Goal: Information Seeking & Learning: Learn about a topic

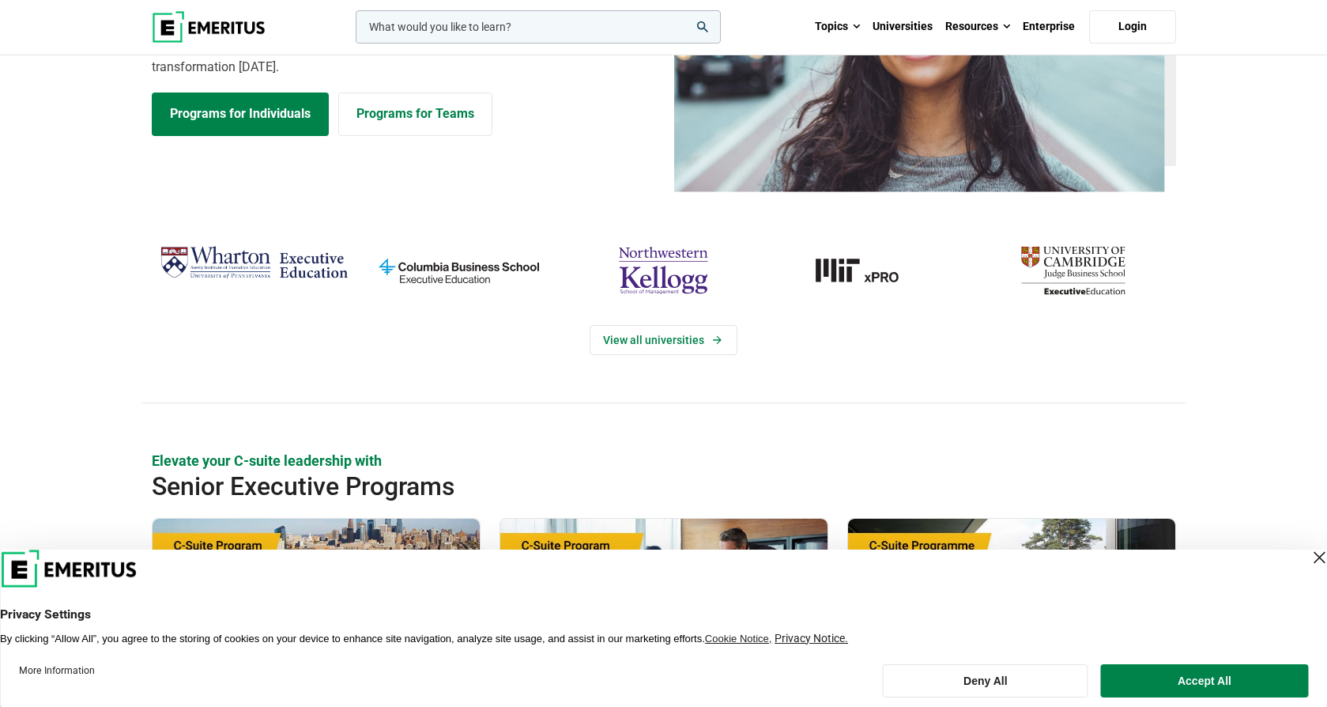
scroll to position [145, 0]
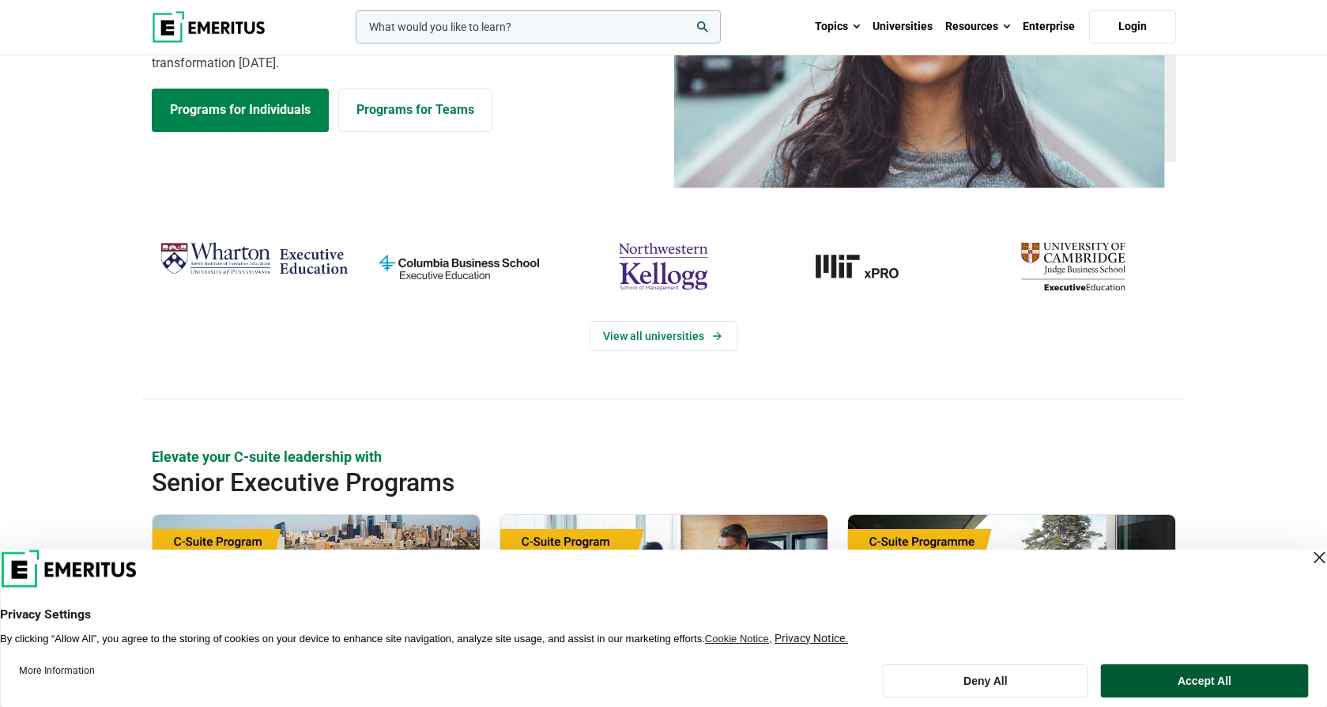
click at [1161, 677] on button "Accept All" at bounding box center [1204, 680] width 207 height 33
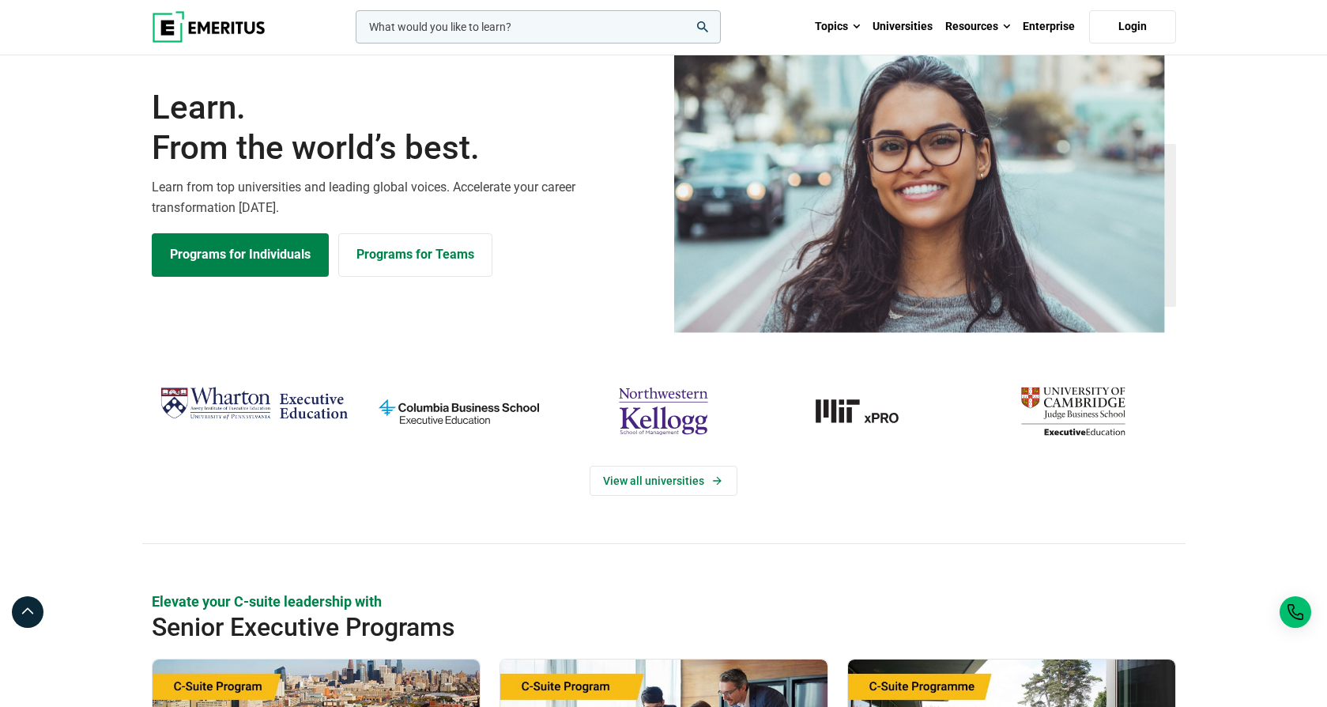
scroll to position [3, 0]
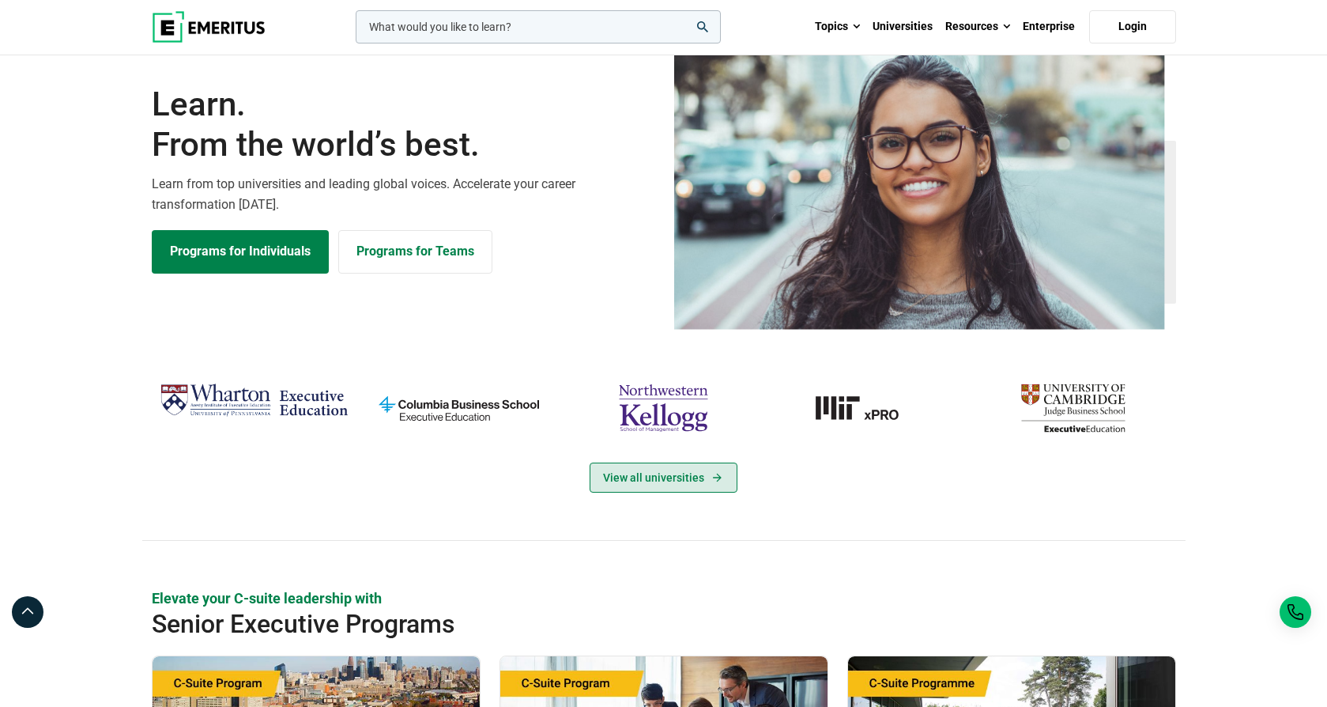
click at [687, 492] on link "View all universities" at bounding box center [664, 477] width 148 height 30
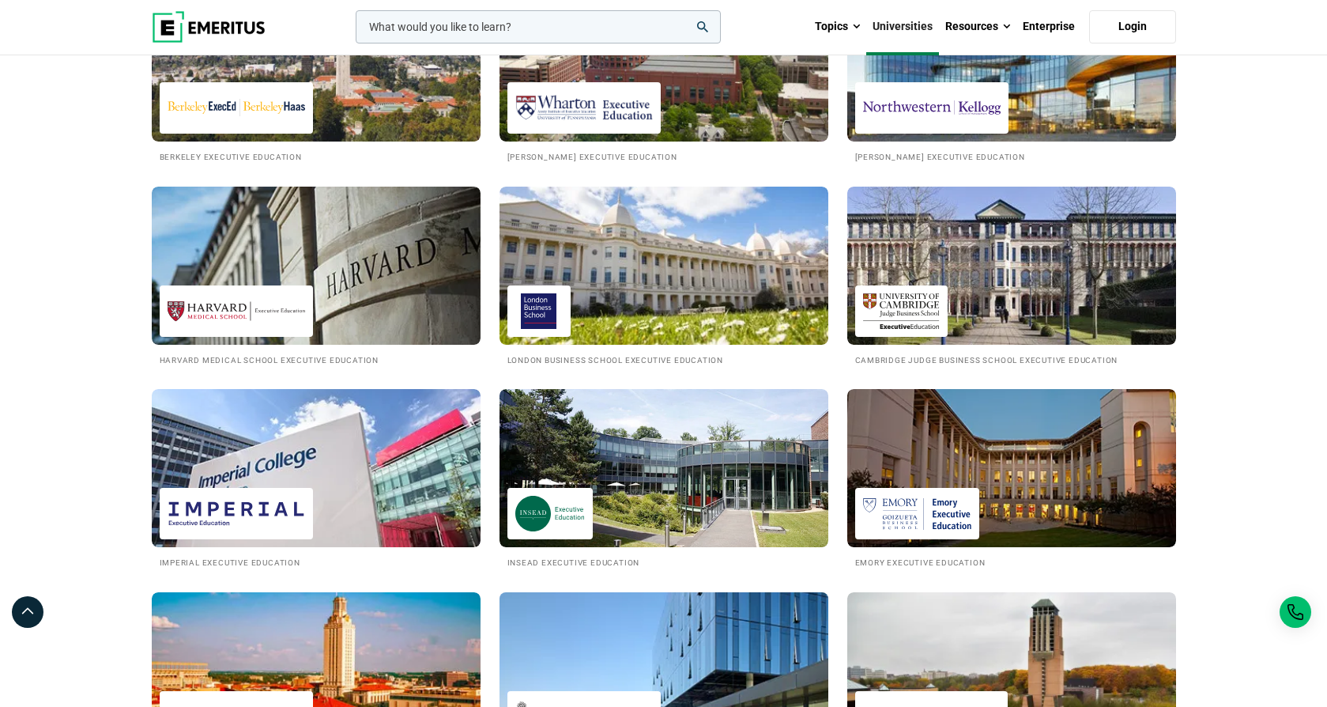
scroll to position [1011, 0]
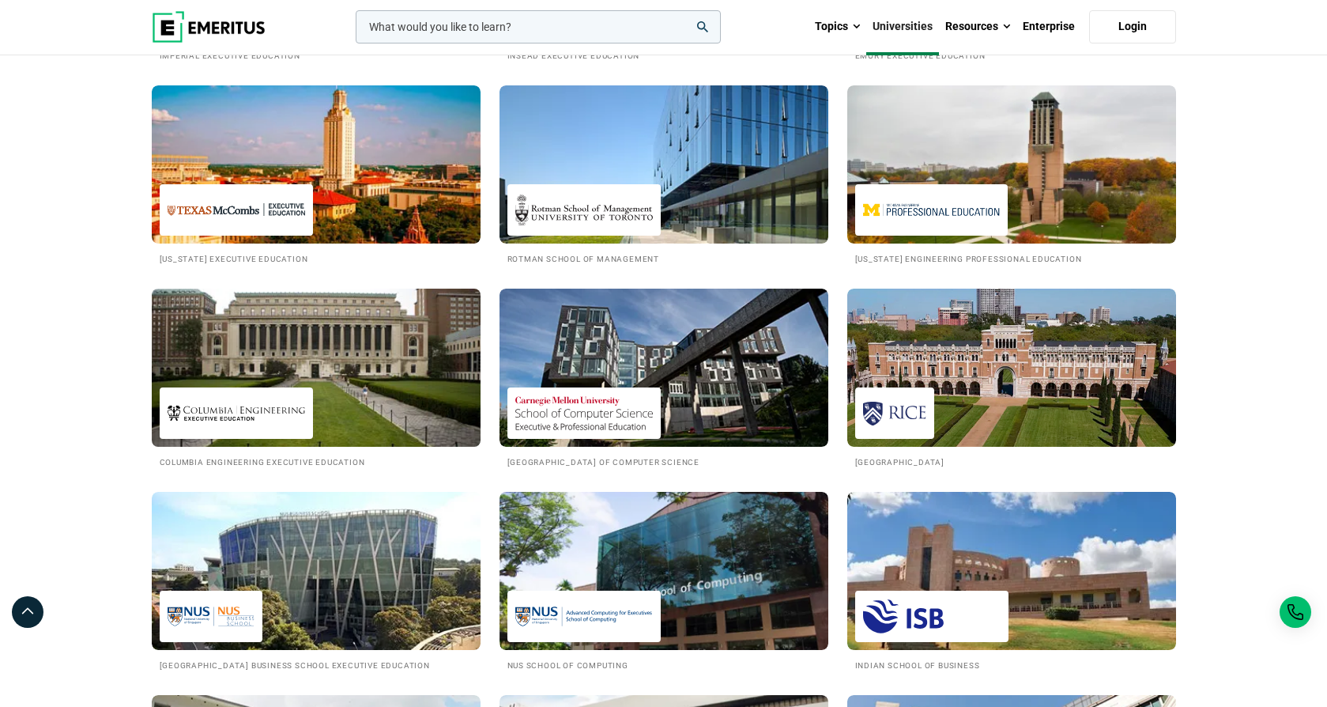
click at [405, 401] on img at bounding box center [316, 368] width 362 height 174
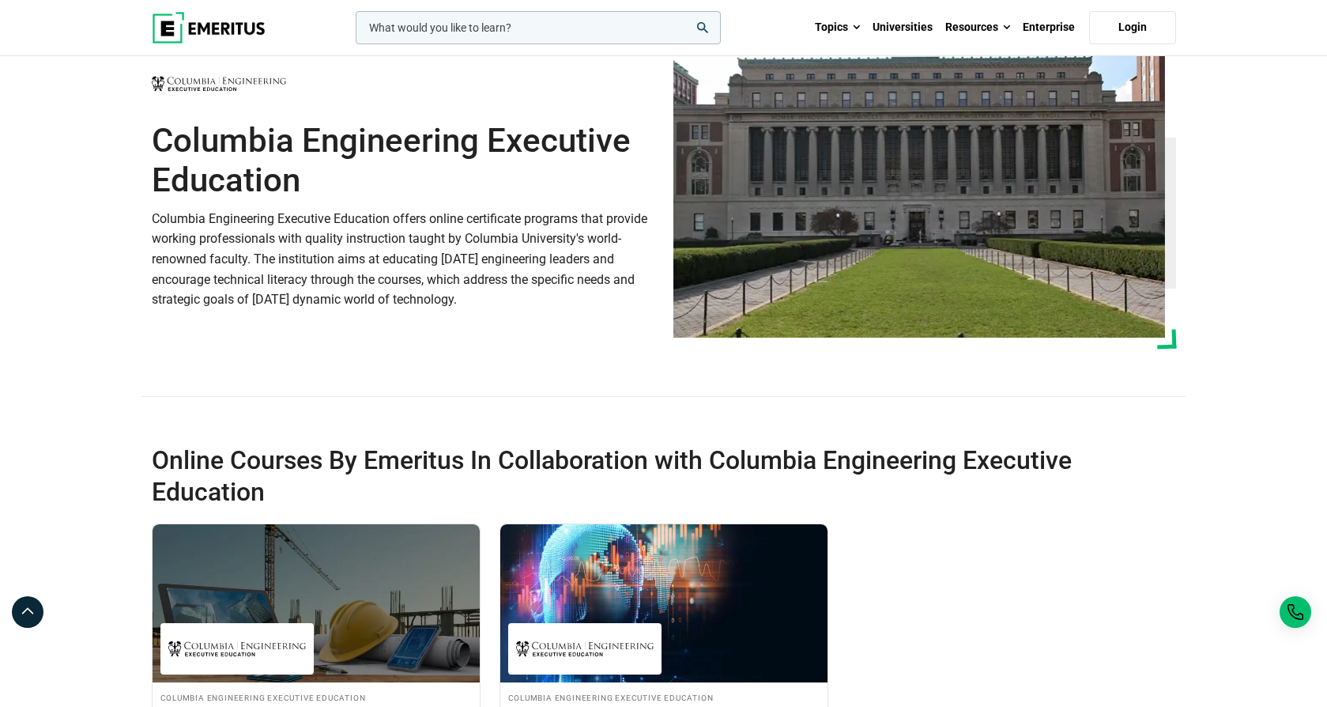
click at [251, 101] on img at bounding box center [219, 83] width 134 height 35
click at [224, 101] on img at bounding box center [219, 83] width 134 height 35
click at [913, 25] on link "Universities" at bounding box center [902, 27] width 73 height 55
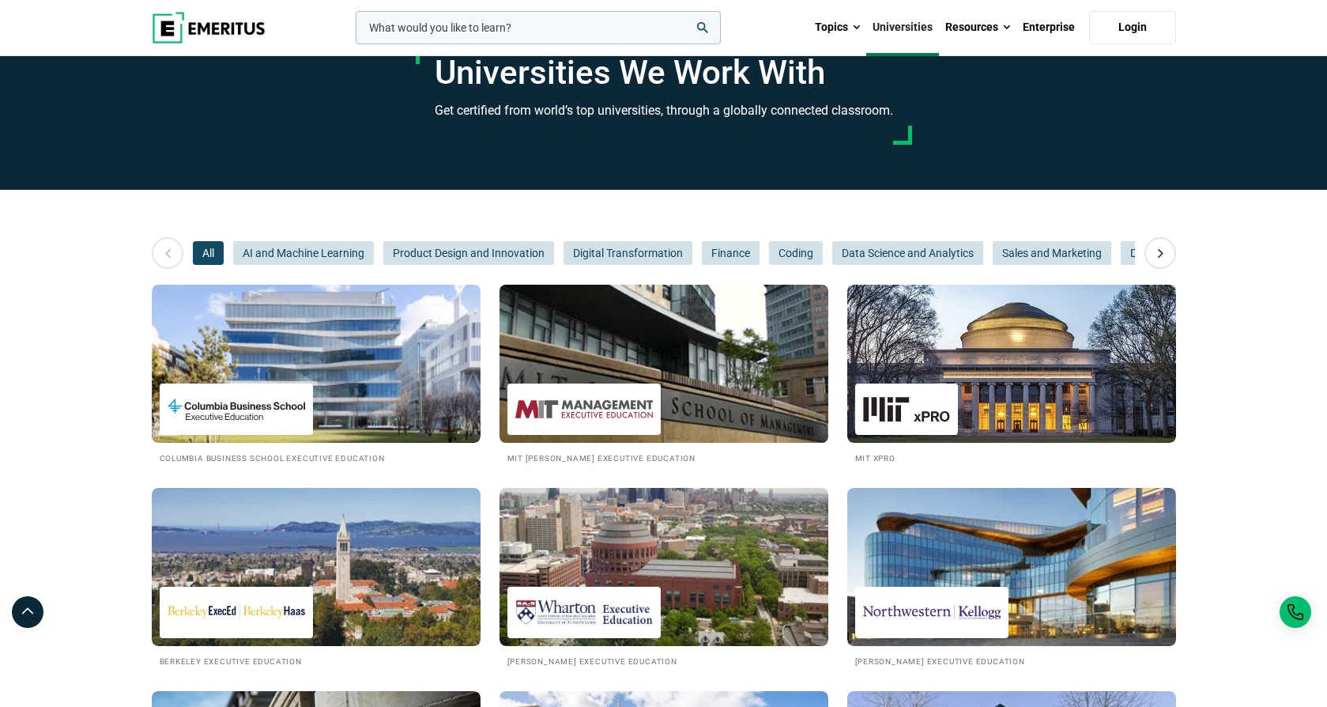
click at [681, 450] on img at bounding box center [664, 364] width 362 height 174
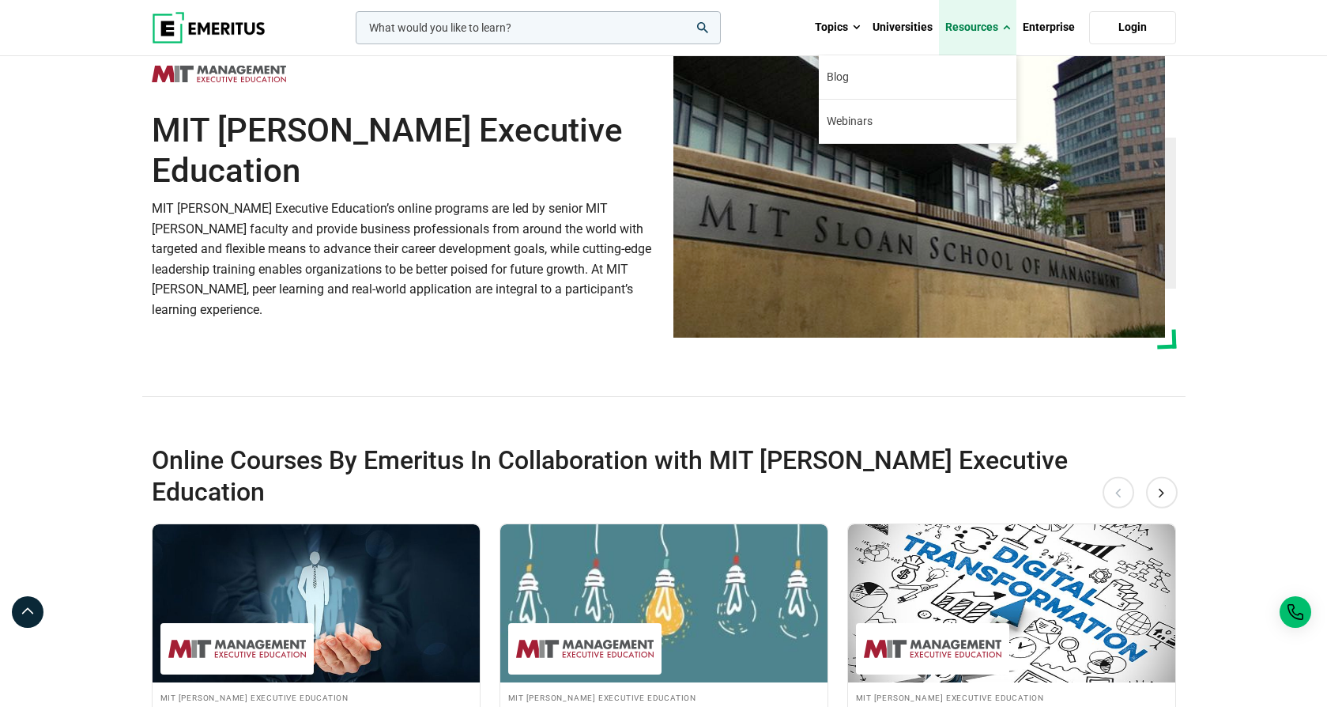
click at [997, 30] on link "Resources" at bounding box center [977, 27] width 77 height 55
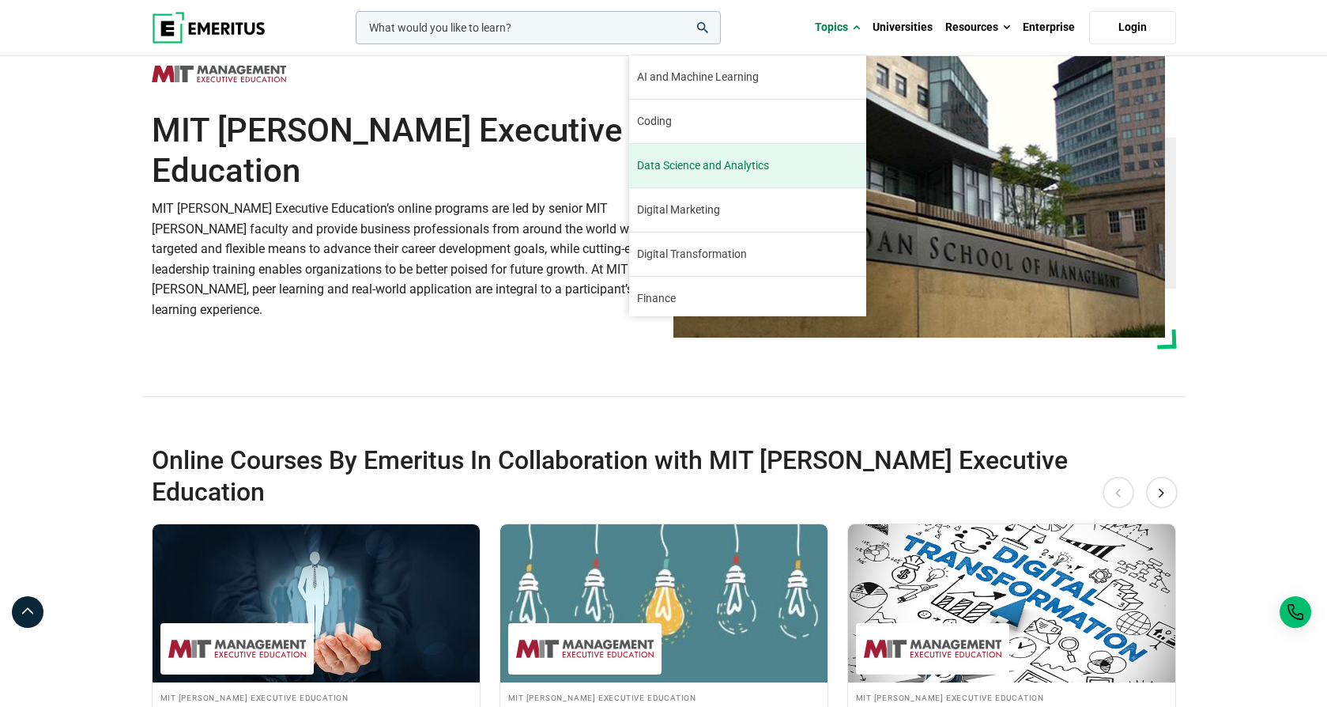
click at [689, 161] on span "Data Science and Analytics" at bounding box center [703, 165] width 132 height 17
